Goal: Transaction & Acquisition: Book appointment/travel/reservation

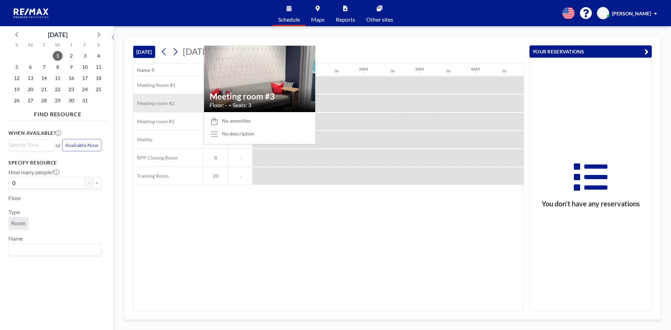
scroll to position [0, 503]
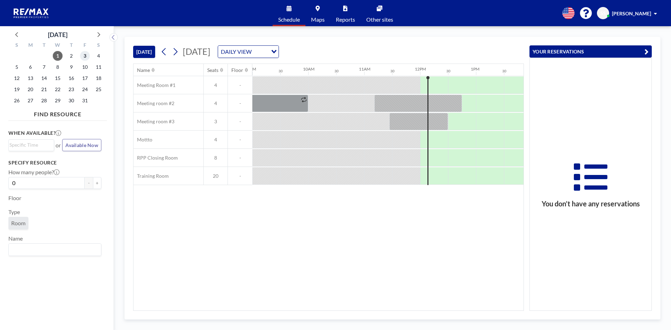
drag, startPoint x: 82, startPoint y: 55, endPoint x: 193, endPoint y: 88, distance: 115.5
click at [82, 55] on span "3" at bounding box center [85, 56] width 10 height 10
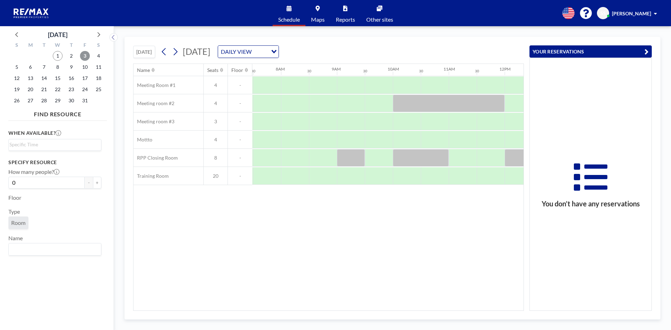
scroll to position [0, 419]
click at [395, 83] on div at bounding box center [406, 84] width 28 height 17
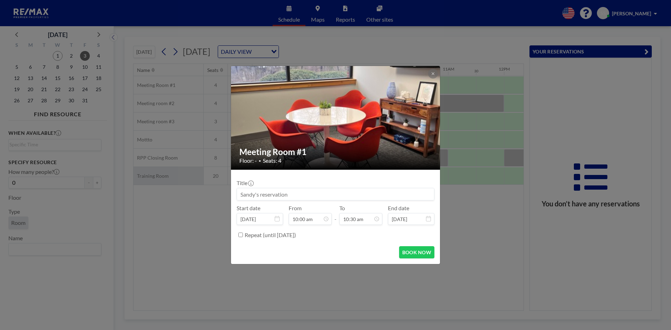
drag, startPoint x: 283, startPoint y: 195, endPoint x: 182, endPoint y: 179, distance: 102.6
click at [185, 181] on div "Meeting Room #1 Floor: - • Seats: 4 Title Start date [DATE] From 10:00 am - To …" at bounding box center [335, 165] width 671 height 330
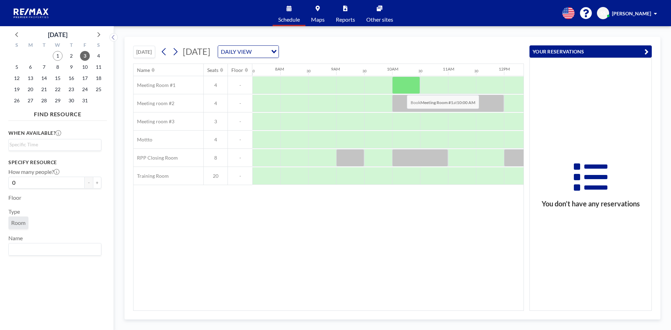
click at [401, 89] on div at bounding box center [406, 84] width 28 height 17
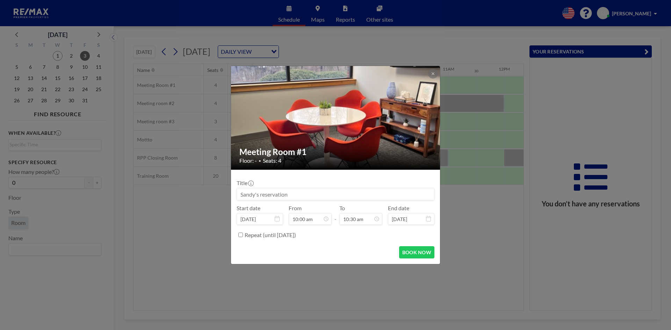
click at [288, 195] on input at bounding box center [335, 194] width 197 height 12
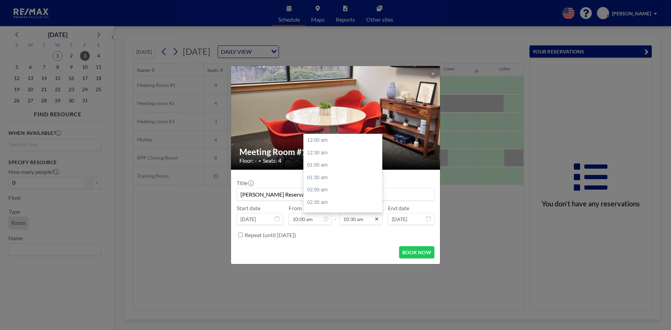
type input "[PERSON_NAME] Reservation"
click at [379, 222] on icon at bounding box center [377, 219] width 6 height 6
drag, startPoint x: 343, startPoint y: 181, endPoint x: 332, endPoint y: 184, distance: 11.2
click at [343, 181] on div "12:00 pm" at bounding box center [344, 177] width 82 height 13
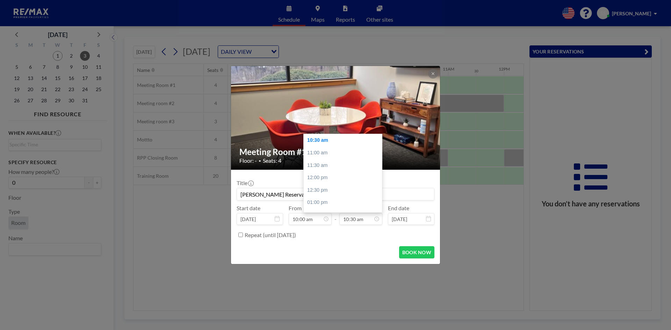
type input "12:00 pm"
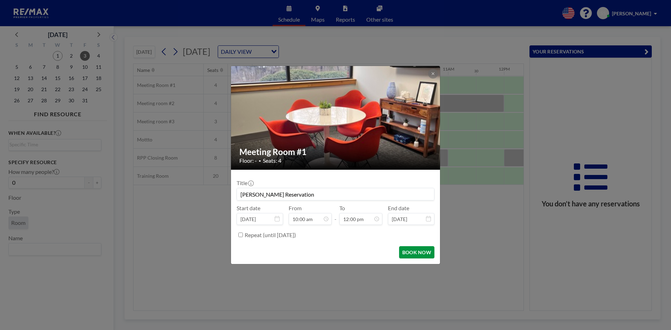
click at [422, 251] on button "BOOK NOW" at bounding box center [416, 252] width 35 height 12
